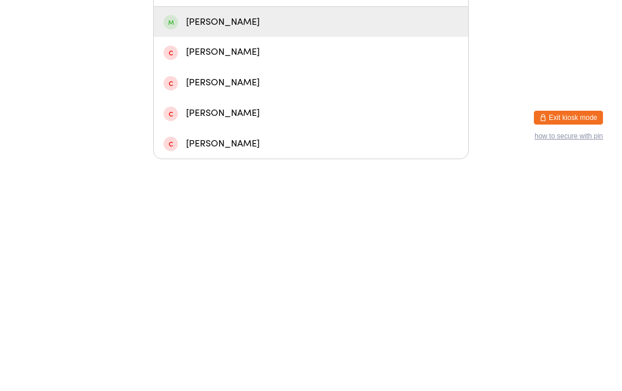
type input "[PERSON_NAME]"
click at [190, 246] on div "[PERSON_NAME]" at bounding box center [311, 254] width 295 height 16
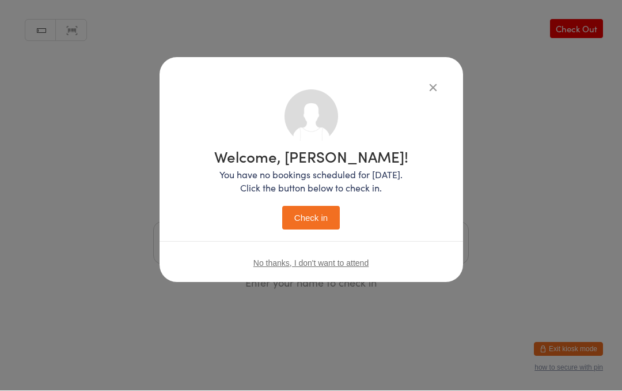
click at [316, 222] on button "Check in" at bounding box center [311, 218] width 58 height 24
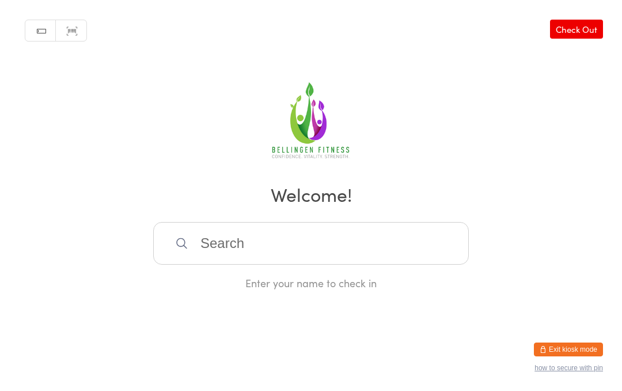
click at [275, 240] on input "search" at bounding box center [311, 243] width 316 height 43
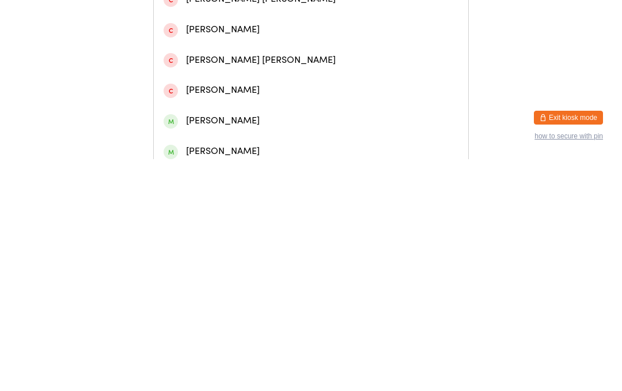
type input "[PERSON_NAME]"
click at [232, 56] on div "[PERSON_NAME]" at bounding box center [311, 49] width 295 height 16
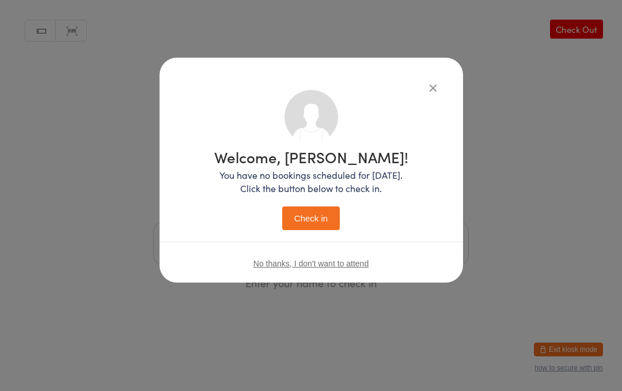
click at [327, 206] on button "Check in" at bounding box center [311, 218] width 58 height 24
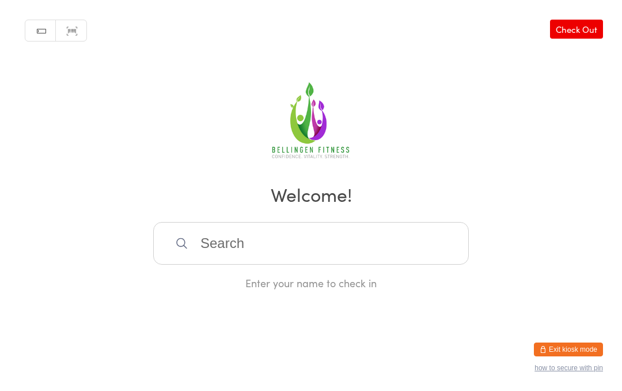
click at [266, 238] on input "search" at bounding box center [311, 243] width 316 height 43
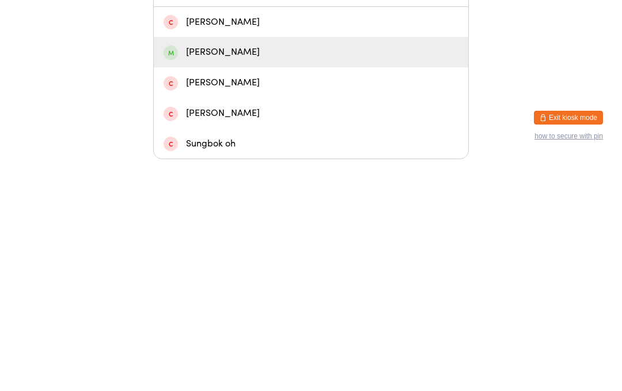
type input "[PERSON_NAME]"
click at [247, 276] on div "[PERSON_NAME]" at bounding box center [311, 284] width 295 height 16
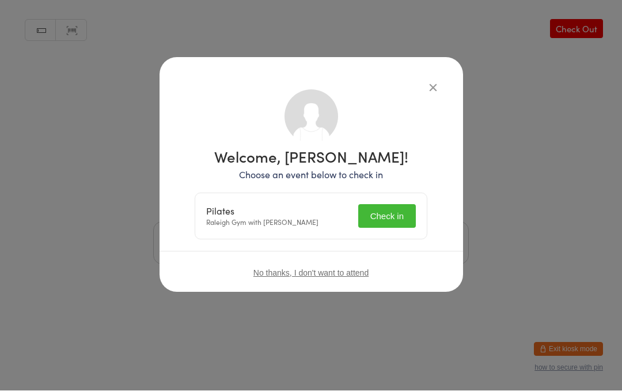
click at [391, 218] on button "Check in" at bounding box center [387, 216] width 58 height 24
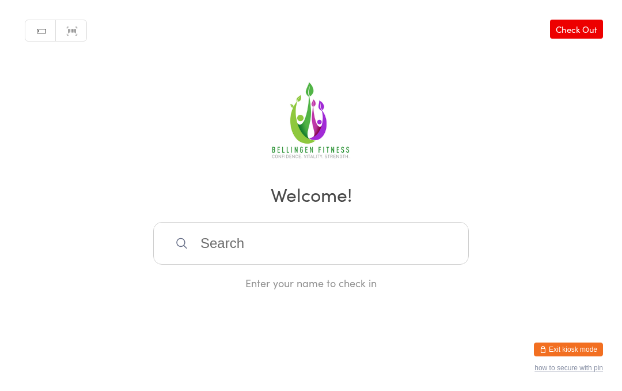
click at [212, 234] on input "search" at bounding box center [311, 243] width 316 height 43
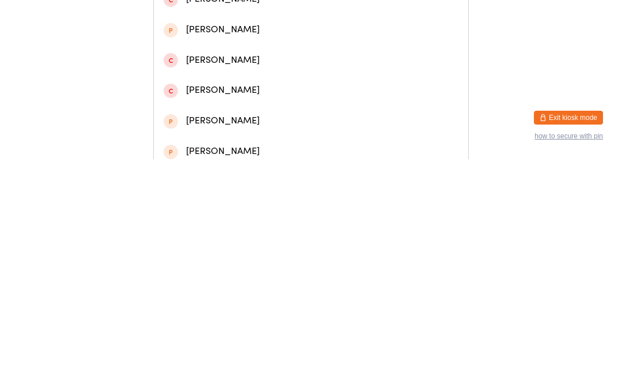
type input "[PERSON_NAME]"
click at [252, 113] on div "[PERSON_NAME]" at bounding box center [311, 109] width 295 height 16
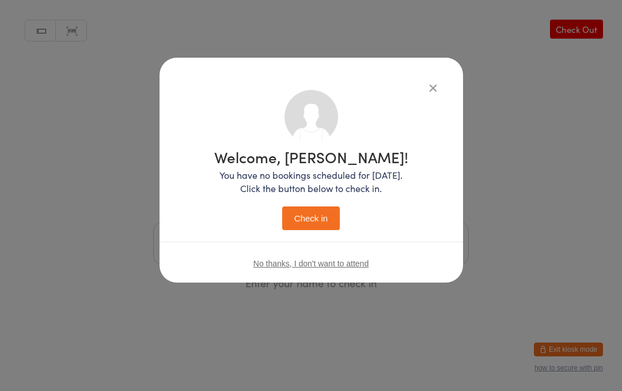
click at [314, 214] on button "Check in" at bounding box center [311, 218] width 58 height 24
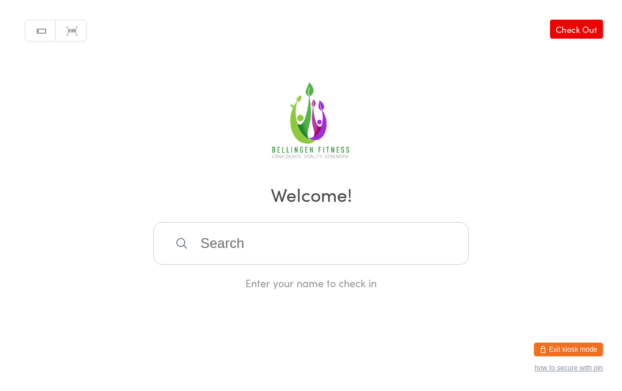
click at [283, 242] on input "search" at bounding box center [311, 243] width 316 height 43
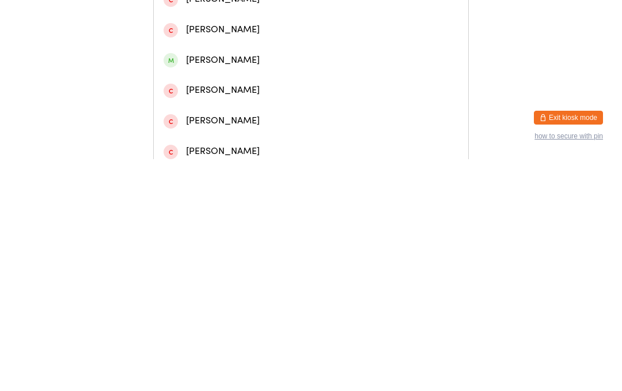
type input "[PERSON_NAME]"
click at [241, 56] on div "[PERSON_NAME]" at bounding box center [311, 49] width 295 height 16
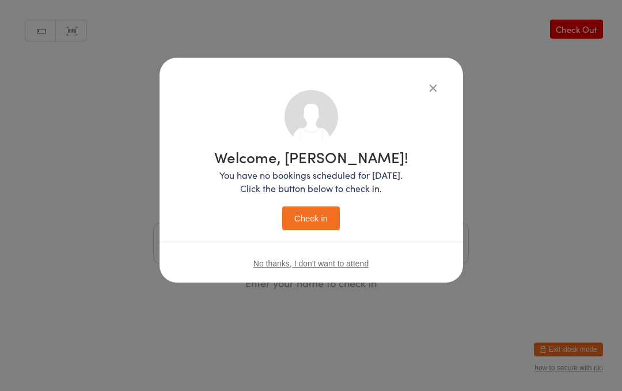
click at [304, 213] on button "Check in" at bounding box center [311, 218] width 58 height 24
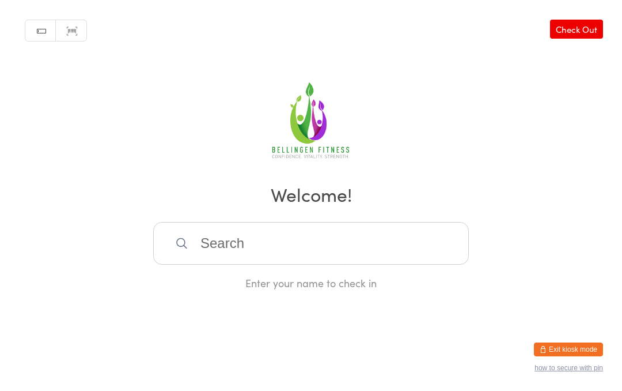
click at [297, 252] on input "search" at bounding box center [311, 243] width 316 height 43
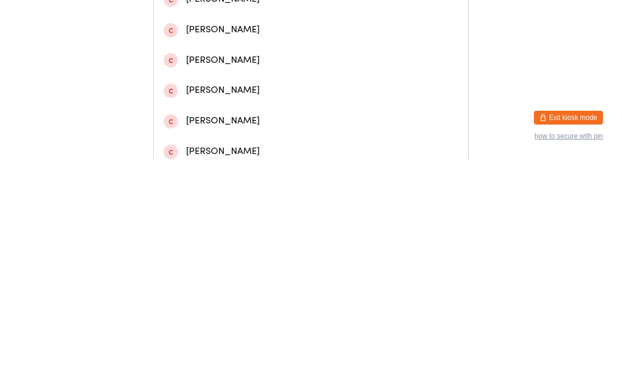
type input "[PERSON_NAME]"
click at [262, 56] on div "[PERSON_NAME]" at bounding box center [311, 49] width 295 height 16
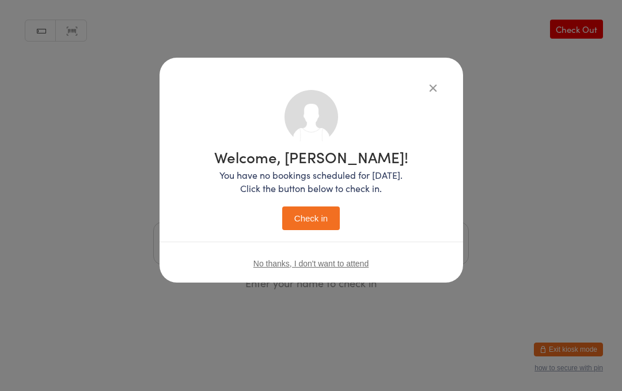
click at [320, 210] on button "Check in" at bounding box center [311, 218] width 58 height 24
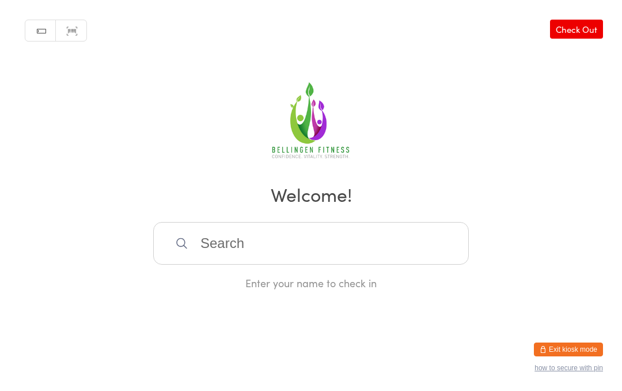
click at [270, 251] on input "search" at bounding box center [311, 243] width 316 height 43
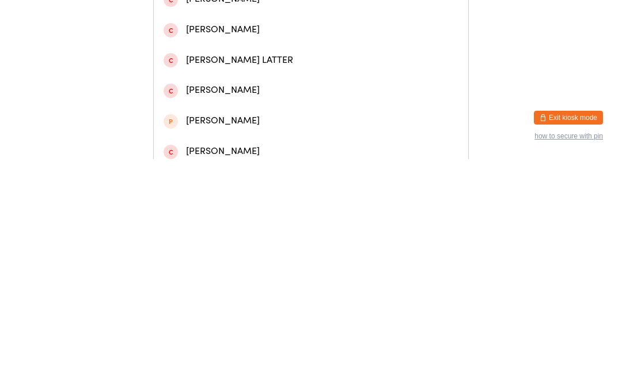
type input "[PERSON_NAME]"
click at [248, 50] on div "[PERSON_NAME]" at bounding box center [311, 48] width 314 height 31
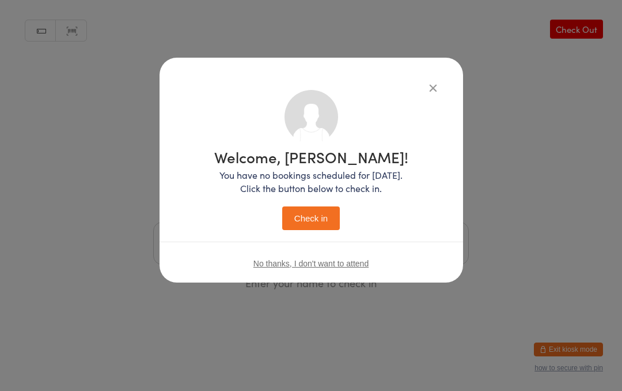
click at [313, 214] on button "Check in" at bounding box center [311, 218] width 58 height 24
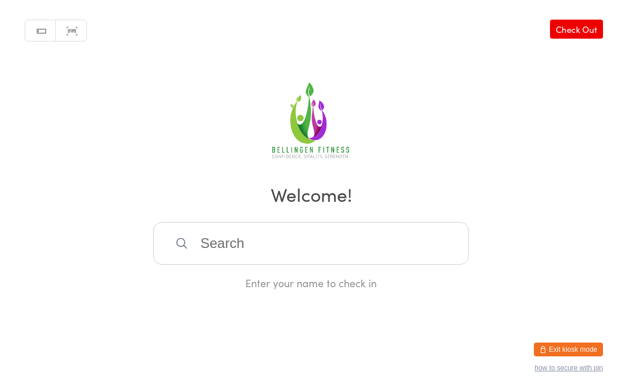
click at [260, 253] on input "search" at bounding box center [311, 243] width 316 height 43
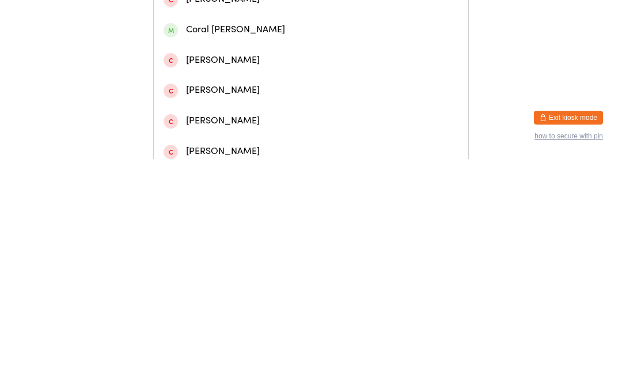
type input "[PERSON_NAME]"
click at [340, 56] on div "[PERSON_NAME]" at bounding box center [311, 49] width 295 height 16
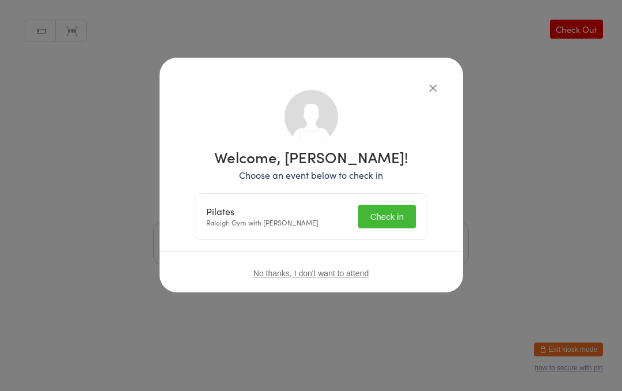
click at [391, 218] on button "Check in" at bounding box center [387, 216] width 58 height 24
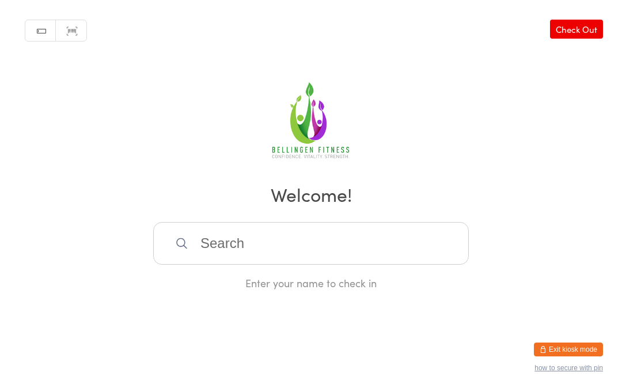
click at [296, 255] on input "search" at bounding box center [311, 243] width 316 height 43
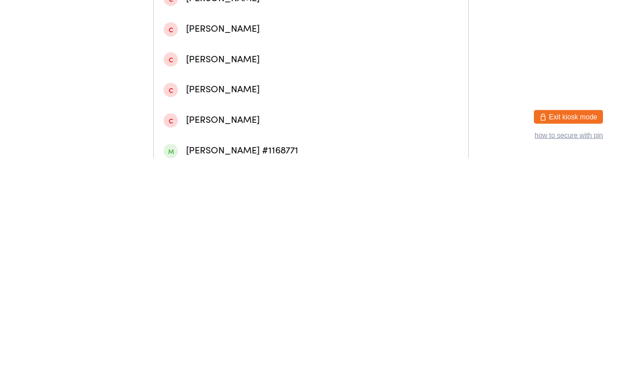
type input "pjrichards_444"
click at [263, 56] on div "[PERSON_NAME]" at bounding box center [311, 49] width 295 height 16
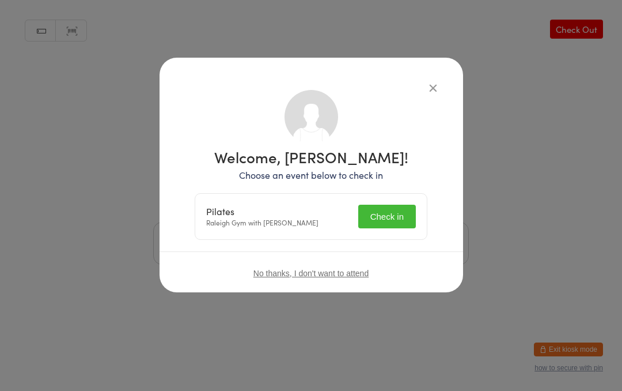
click at [389, 211] on button "Check in" at bounding box center [387, 216] width 58 height 24
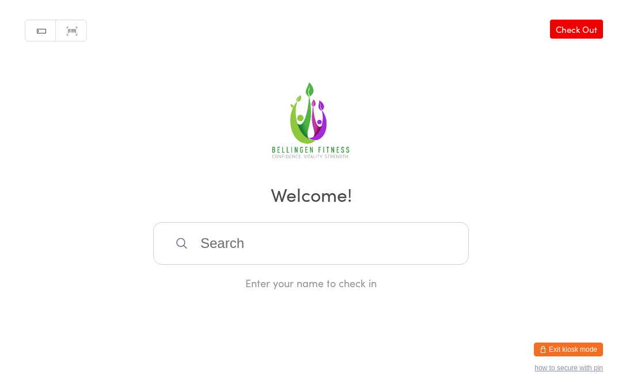
click at [216, 249] on input "search" at bounding box center [311, 243] width 316 height 43
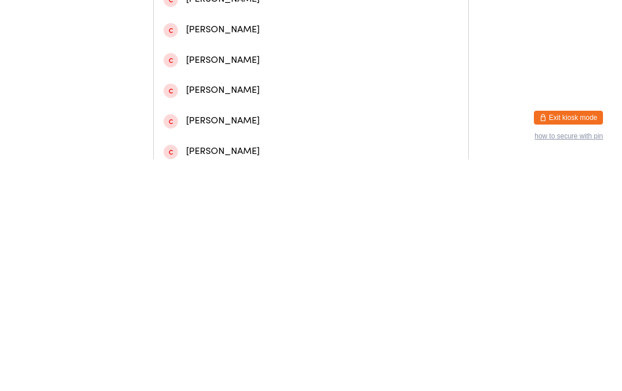
type input "[PERSON_NAME]"
click at [253, 52] on div "[PERSON_NAME]" at bounding box center [311, 49] width 295 height 16
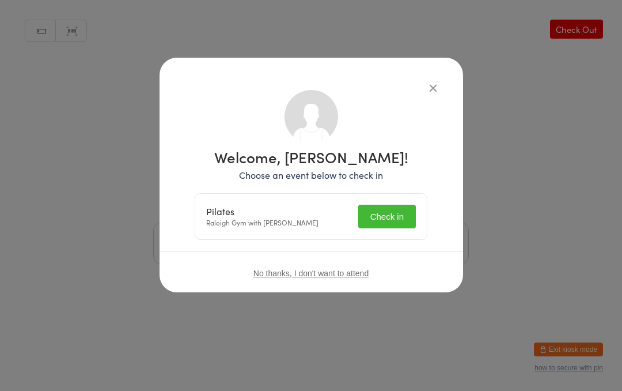
click at [383, 213] on button "Check in" at bounding box center [387, 216] width 58 height 24
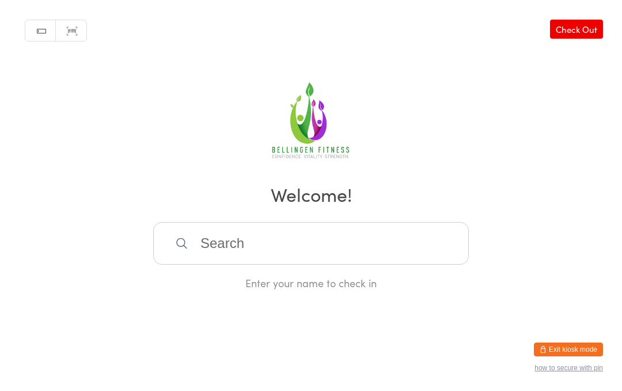
click at [263, 256] on input "search" at bounding box center [311, 243] width 316 height 43
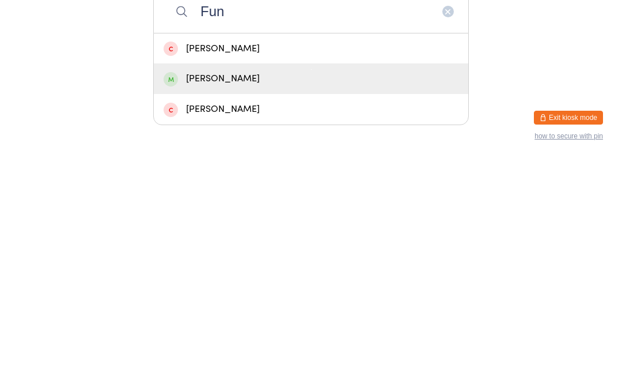
type input "Fun"
click at [224, 302] on div "[PERSON_NAME]" at bounding box center [311, 310] width 295 height 16
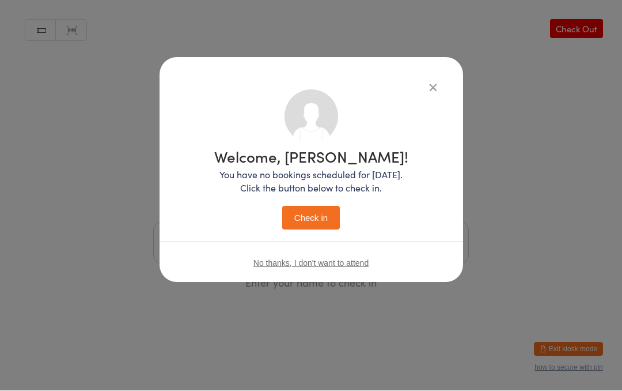
click at [310, 213] on button "Check in" at bounding box center [311, 218] width 58 height 24
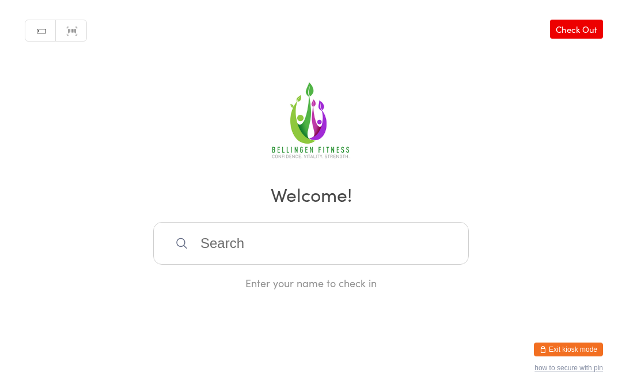
click at [226, 247] on input "search" at bounding box center [311, 243] width 316 height 43
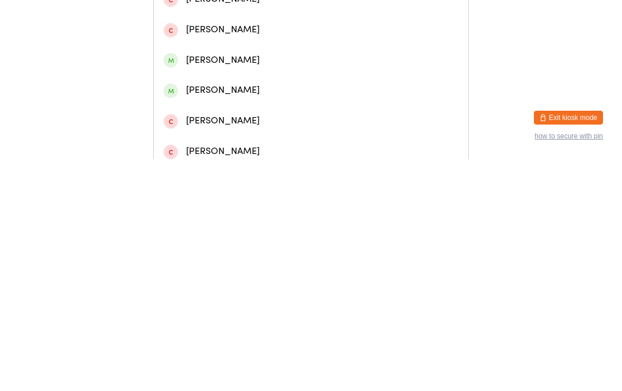
type input "[PERSON_NAME]"
click at [276, 55] on div "[PERSON_NAME]" at bounding box center [311, 49] width 295 height 16
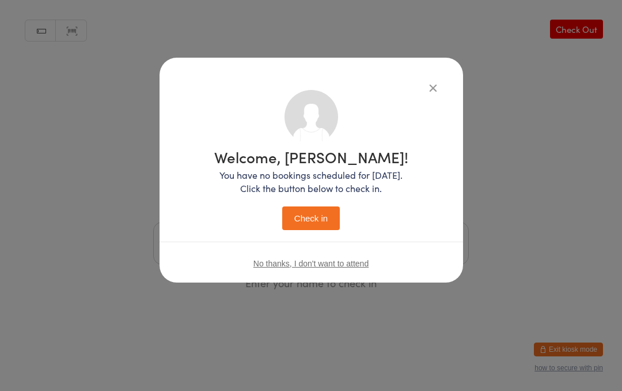
click at [321, 211] on button "Check in" at bounding box center [311, 218] width 58 height 24
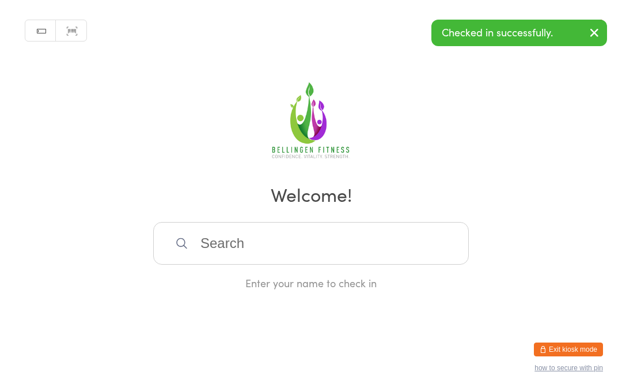
click at [234, 247] on input "search" at bounding box center [311, 243] width 316 height 43
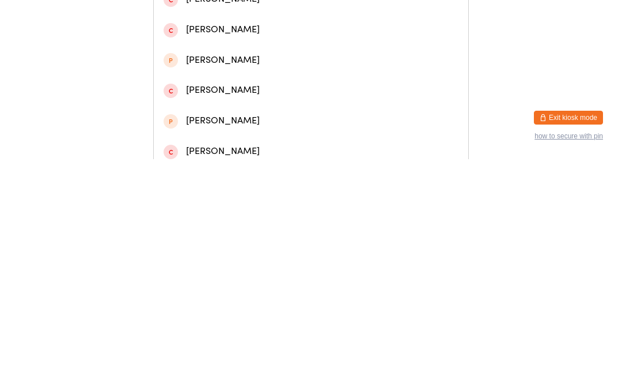
type input "[PERSON_NAME]"
click at [287, 52] on div "[PERSON_NAME]" at bounding box center [311, 49] width 295 height 16
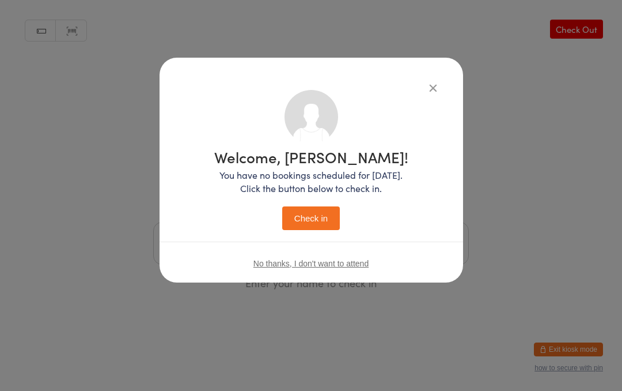
click at [333, 214] on button "Check in" at bounding box center [311, 218] width 58 height 24
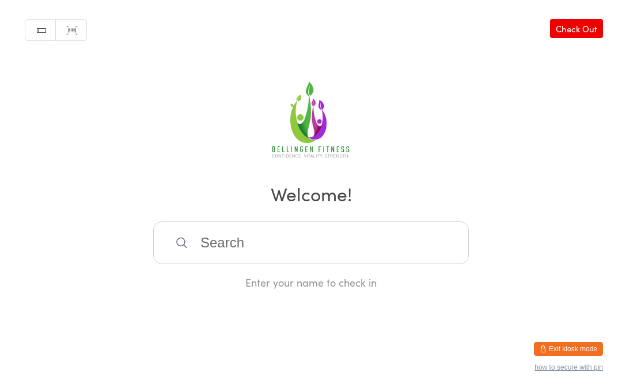
click at [217, 260] on input "search" at bounding box center [311, 243] width 316 height 43
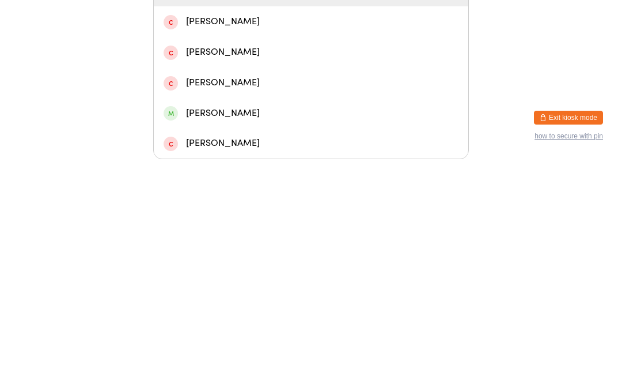
scroll to position [71, 0]
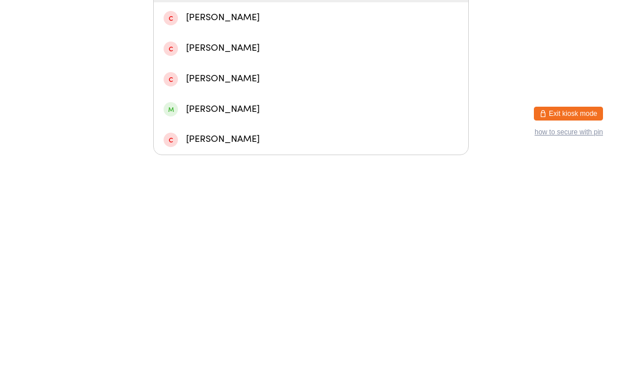
type input "[PERSON_NAME]"
click at [254, 337] on div "[PERSON_NAME]" at bounding box center [311, 345] width 295 height 16
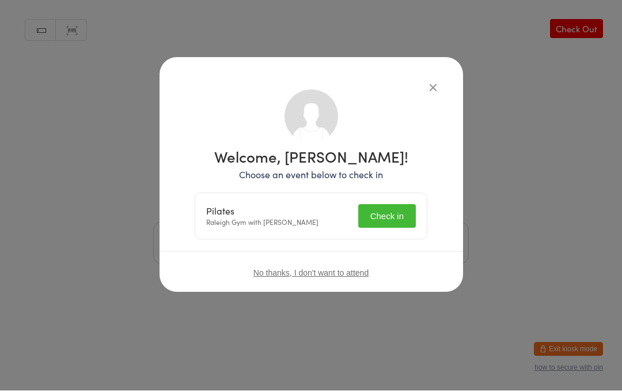
click at [392, 222] on button "Check in" at bounding box center [387, 216] width 58 height 24
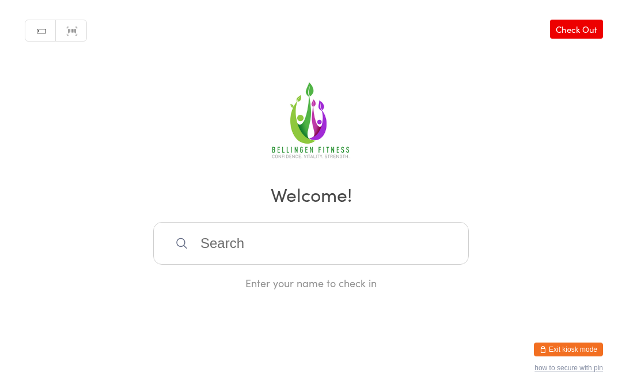
click at [217, 237] on input "search" at bounding box center [311, 243] width 316 height 43
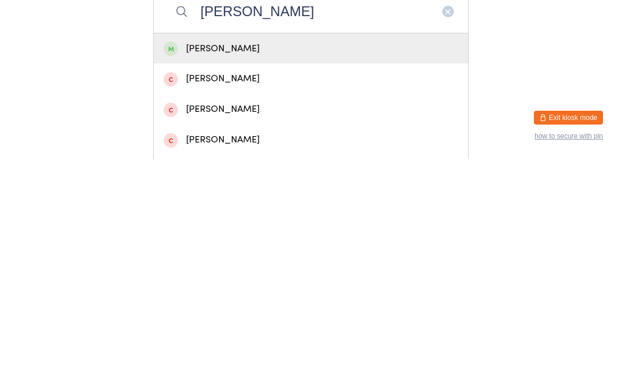
type input "[PERSON_NAME]"
click at [204, 272] on div "[PERSON_NAME]" at bounding box center [311, 280] width 295 height 16
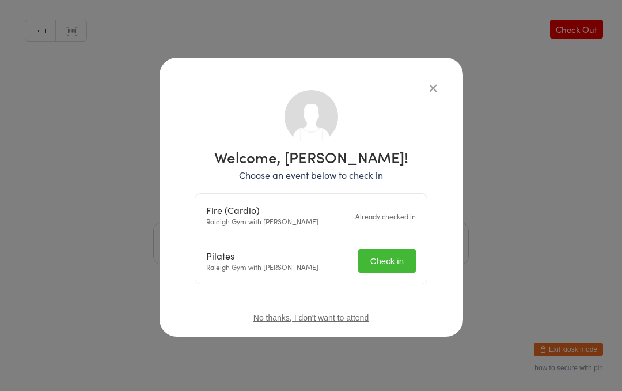
click at [388, 257] on button "Check in" at bounding box center [387, 261] width 58 height 24
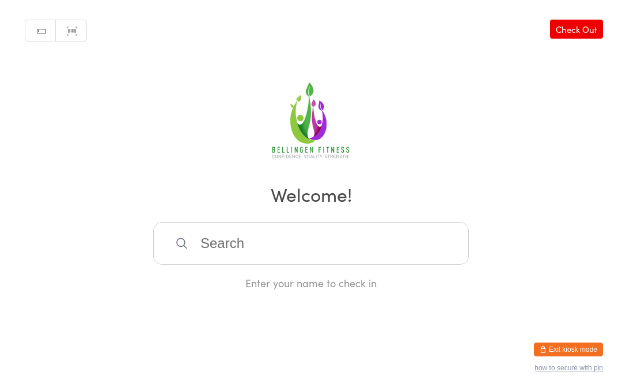
click at [238, 251] on input "search" at bounding box center [311, 243] width 316 height 43
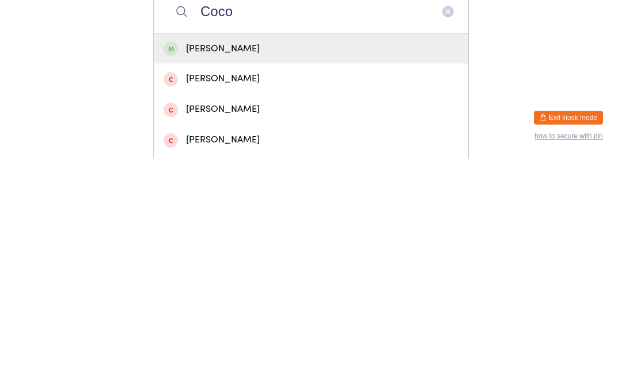
type input "Coco"
click at [237, 272] on div "[PERSON_NAME]" at bounding box center [311, 280] width 295 height 16
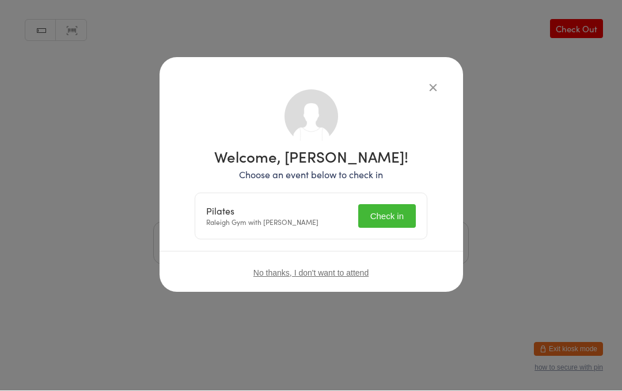
click at [392, 211] on button "Check in" at bounding box center [387, 216] width 58 height 24
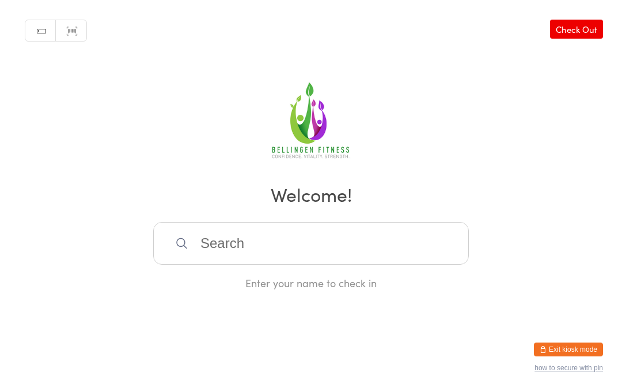
click at [208, 233] on input "search" at bounding box center [311, 243] width 316 height 43
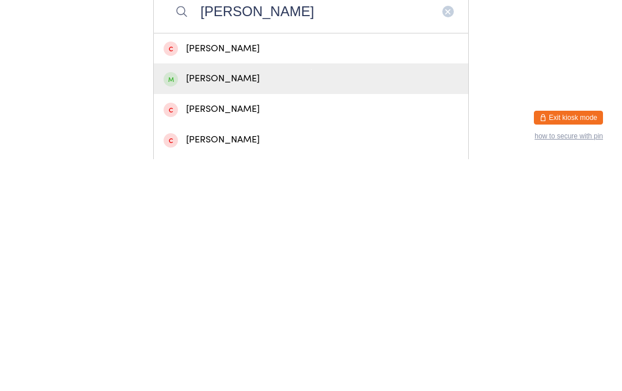
type input "[PERSON_NAME]"
click at [200, 302] on div "[PERSON_NAME]" at bounding box center [311, 310] width 295 height 16
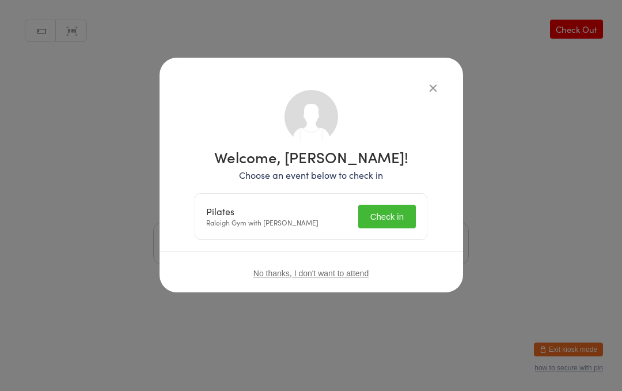
click at [388, 204] on button "Check in" at bounding box center [387, 216] width 58 height 24
